Goal: Find specific page/section: Find specific page/section

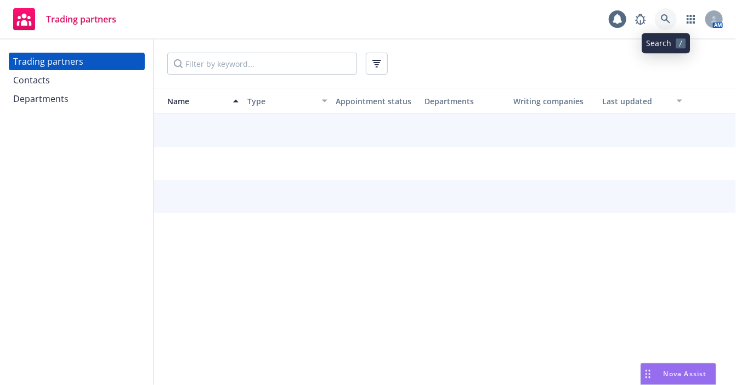
click at [656, 19] on link at bounding box center [666, 19] width 22 height 22
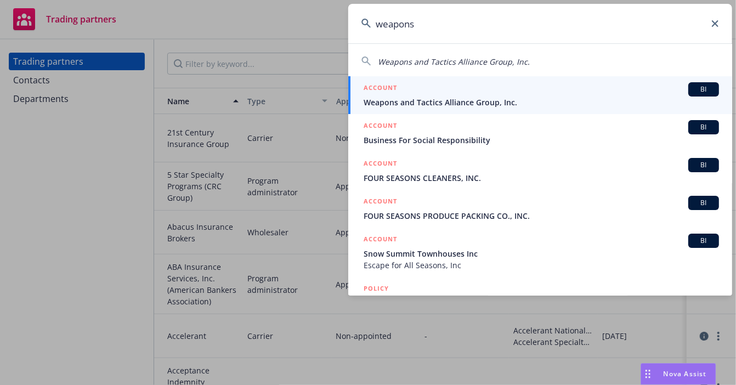
type input "weapons"
click at [609, 84] on div "ACCOUNT BI" at bounding box center [541, 89] width 355 height 14
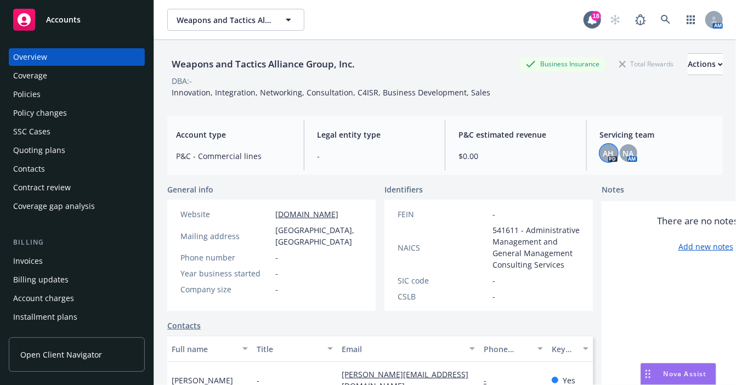
click at [608, 155] on span "AH" at bounding box center [608, 154] width 11 height 12
click at [623, 152] on span "NA" at bounding box center [628, 154] width 11 height 12
click at [608, 101] on div "Weapons and Tactics Alliance Group, Inc. Business Insurance Total Rewards Actio…" at bounding box center [444, 73] width 555 height 67
